Goal: Task Accomplishment & Management: Complete application form

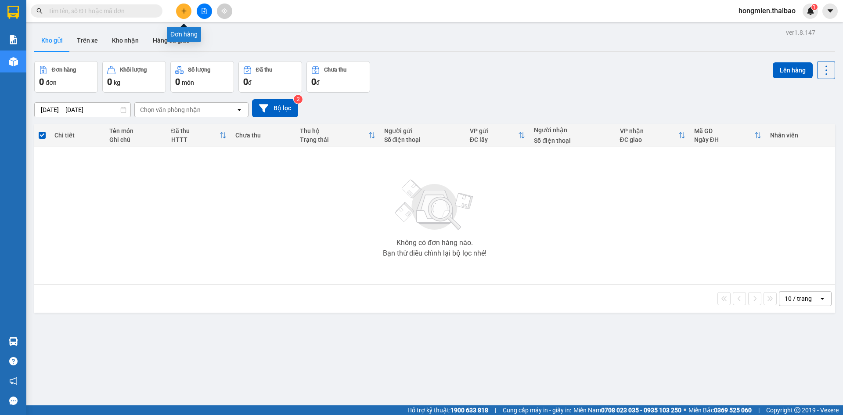
click at [184, 11] on icon "plus" at bounding box center [183, 11] width 5 height 0
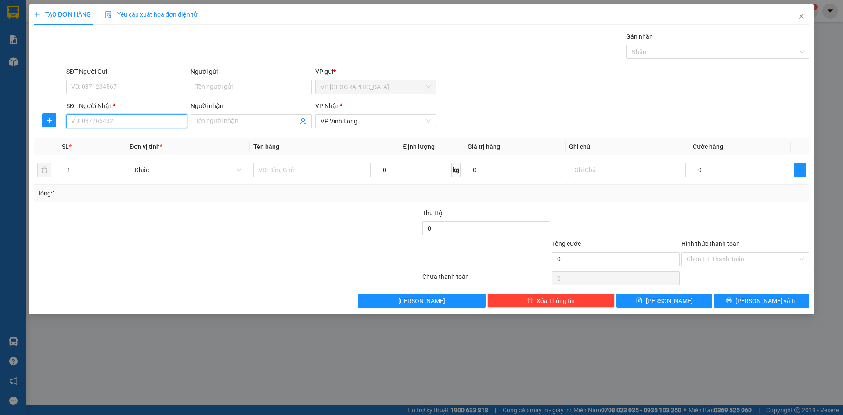
click at [124, 125] on input "SĐT Người Nhận *" at bounding box center [126, 121] width 121 height 14
type input "0939928899"
click at [223, 121] on input "Người nhận" at bounding box center [246, 121] width 101 height 10
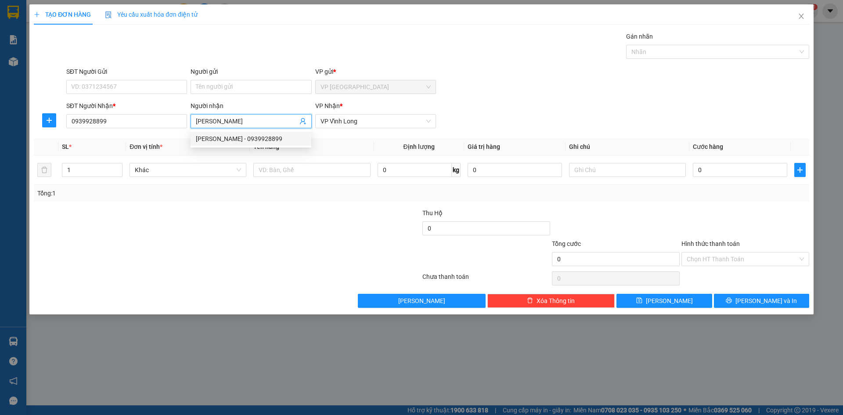
type input "[PERSON_NAME]"
click at [519, 91] on div "SĐT Người Gửi VD: 0371234567 Người gửi Tên người gửi VP gửi * VP [GEOGRAPHIC_DA…" at bounding box center [438, 82] width 746 height 31
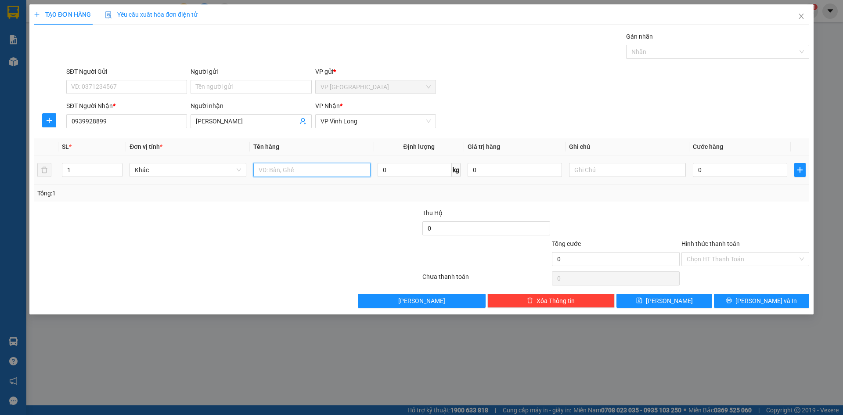
click at [304, 174] on input "text" at bounding box center [311, 170] width 117 height 14
type input "2 THÙNG HÀNG"
click at [700, 169] on input "0" at bounding box center [740, 170] width 94 height 14
type input "4"
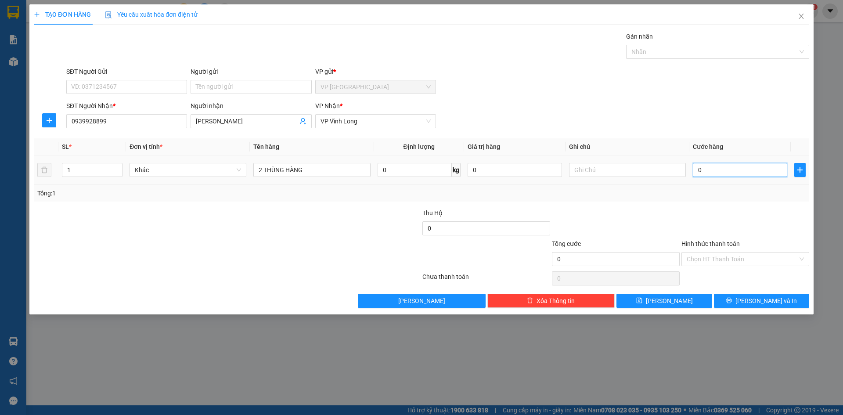
type input "4"
type input "40"
type input "400"
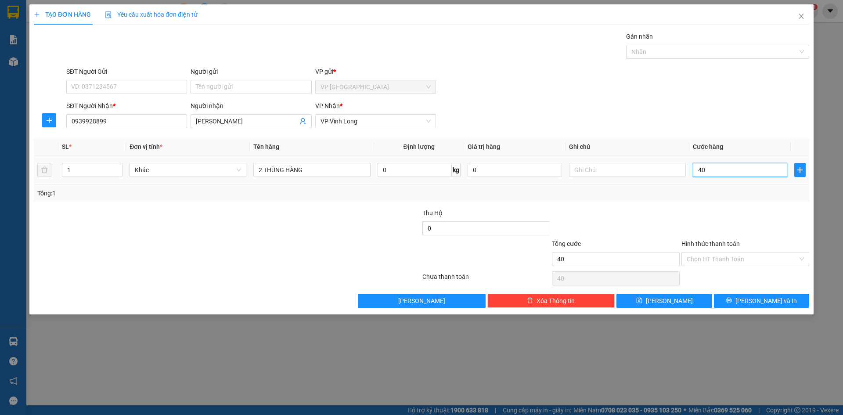
type input "400"
type input "4.000"
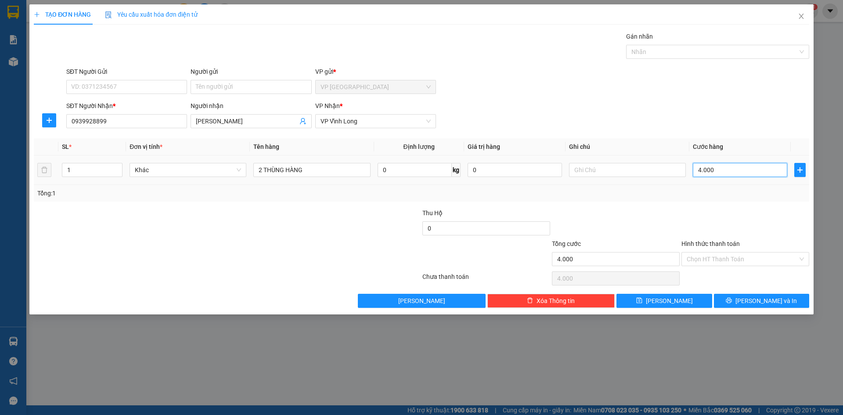
type input "40.000"
drag, startPoint x: 746, startPoint y: 300, endPoint x: 741, endPoint y: 295, distance: 7.1
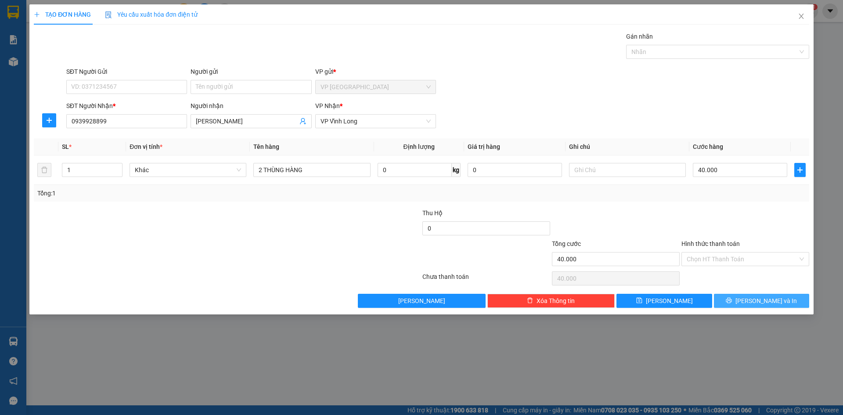
click at [732, 300] on icon "printer" at bounding box center [729, 300] width 6 height 6
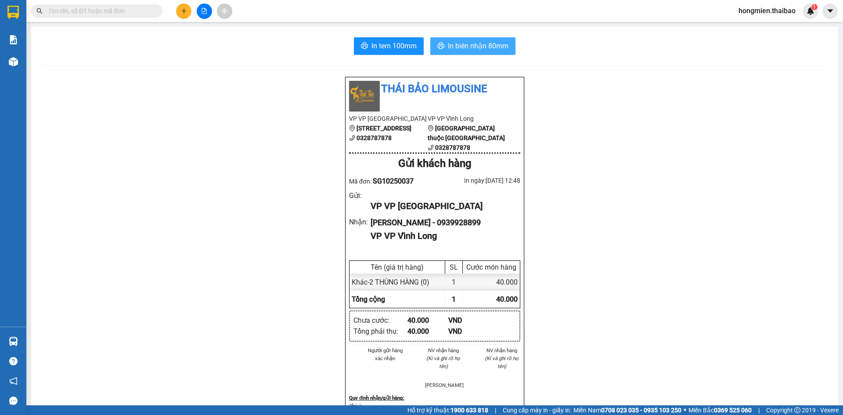
click at [461, 43] on span "In biên nhận 80mm" at bounding box center [478, 45] width 61 height 11
click at [397, 47] on span "In tem 100mm" at bounding box center [393, 45] width 45 height 11
click at [371, 51] on span "In tem 100mm" at bounding box center [393, 45] width 45 height 11
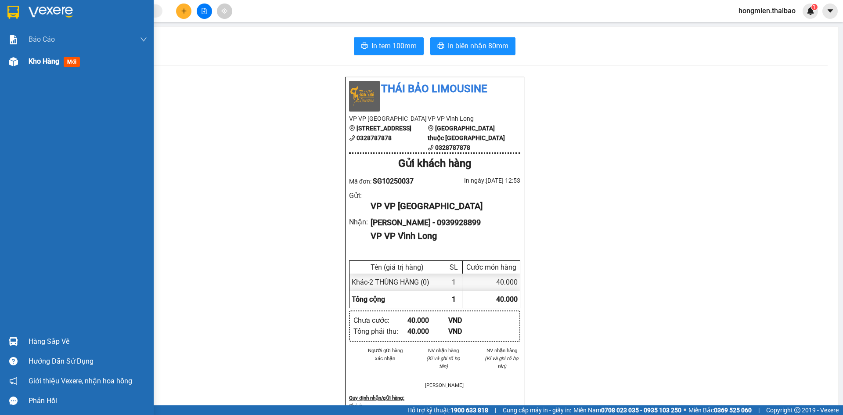
click at [101, 72] on div "Kho hàng mới" at bounding box center [88, 61] width 119 height 22
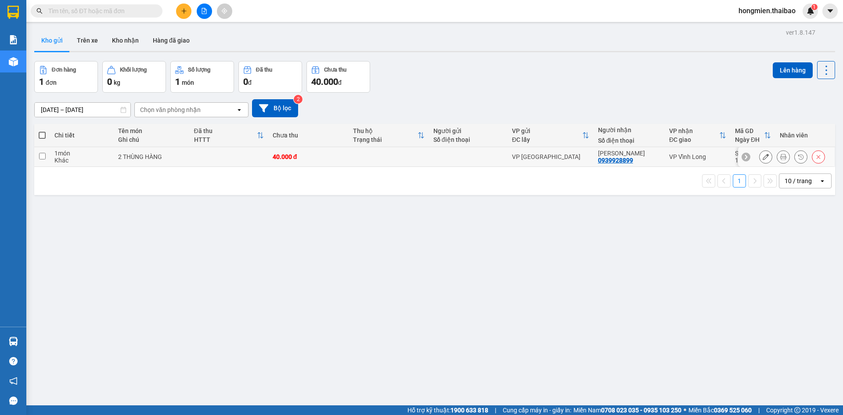
click at [37, 157] on td at bounding box center [42, 157] width 16 height 20
checkbox input "true"
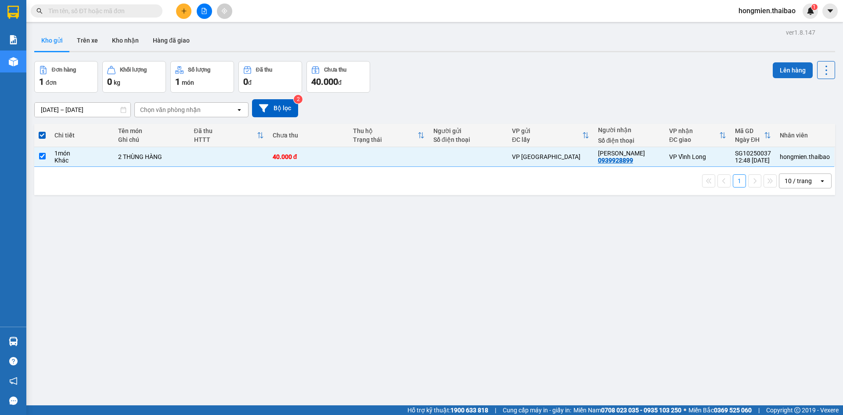
click at [780, 65] on button "Lên hàng" at bounding box center [793, 70] width 40 height 16
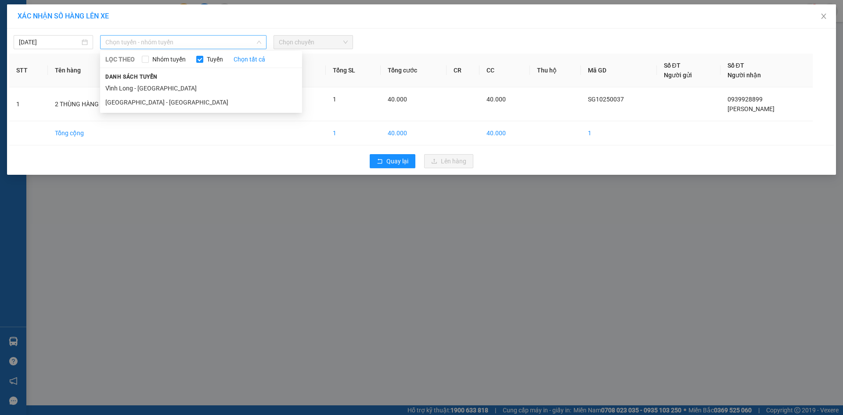
click at [162, 45] on span "Chọn tuyến - nhóm tuyến" at bounding box center [183, 42] width 156 height 13
click at [155, 106] on li "[GEOGRAPHIC_DATA] - [GEOGRAPHIC_DATA]" at bounding box center [201, 102] width 202 height 14
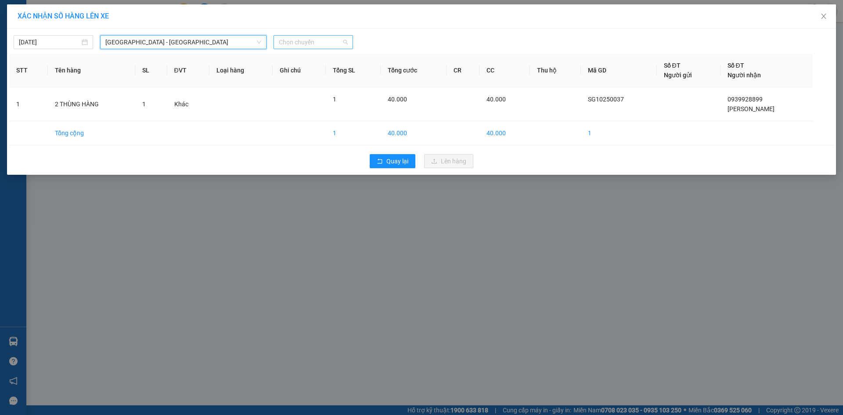
click at [298, 44] on span "Chọn chuyến" at bounding box center [313, 42] width 69 height 13
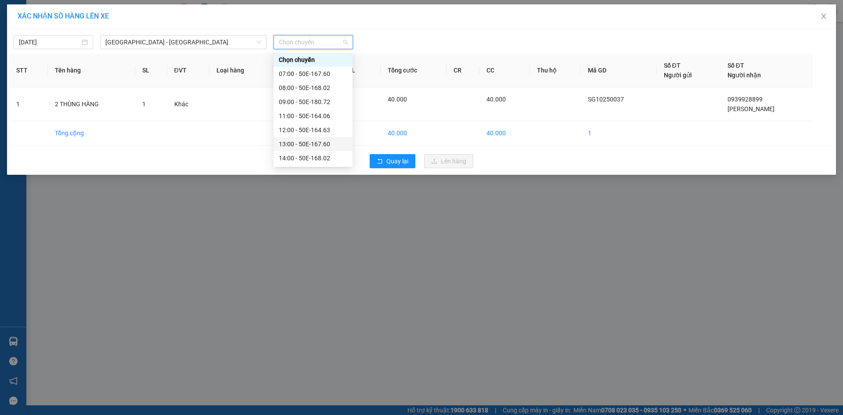
click at [315, 141] on div "13:00 - 50E-167.60" at bounding box center [313, 144] width 68 height 10
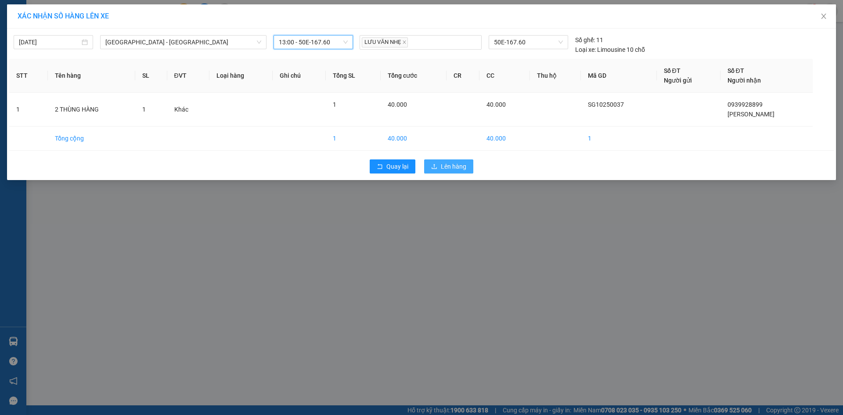
click at [447, 162] on span "Lên hàng" at bounding box center [453, 167] width 25 height 10
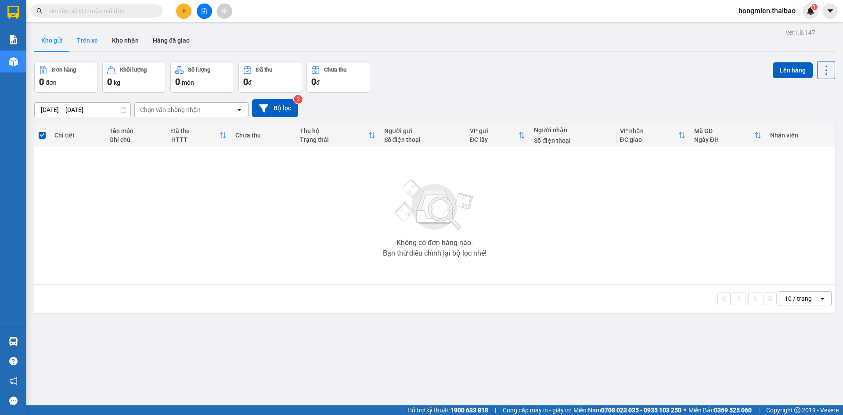
click at [89, 42] on button "Trên xe" at bounding box center [87, 40] width 35 height 21
